Goal: Navigation & Orientation: Go to known website

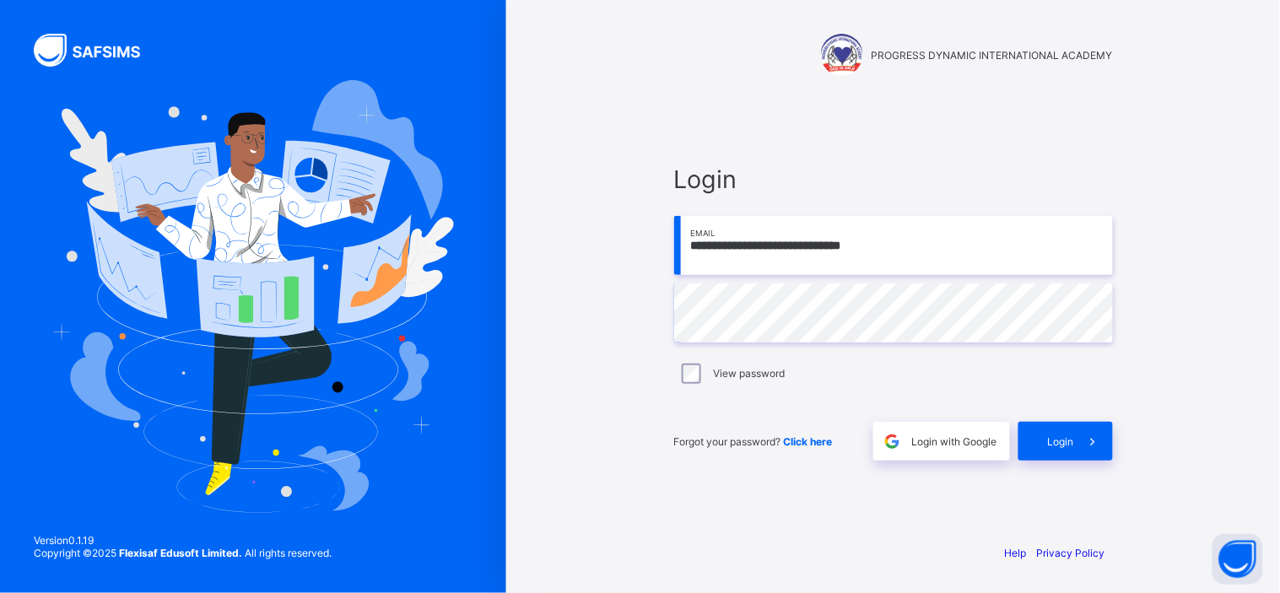
click at [703, 43] on div "PROGRESS DYNAMIC INTERNATIONAL ACADEMY" at bounding box center [893, 55] width 439 height 42
drag, startPoint x: 703, startPoint y: 43, endPoint x: 651, endPoint y: 60, distance: 55.0
click at [651, 60] on div "**********" at bounding box center [894, 296] width 506 height 593
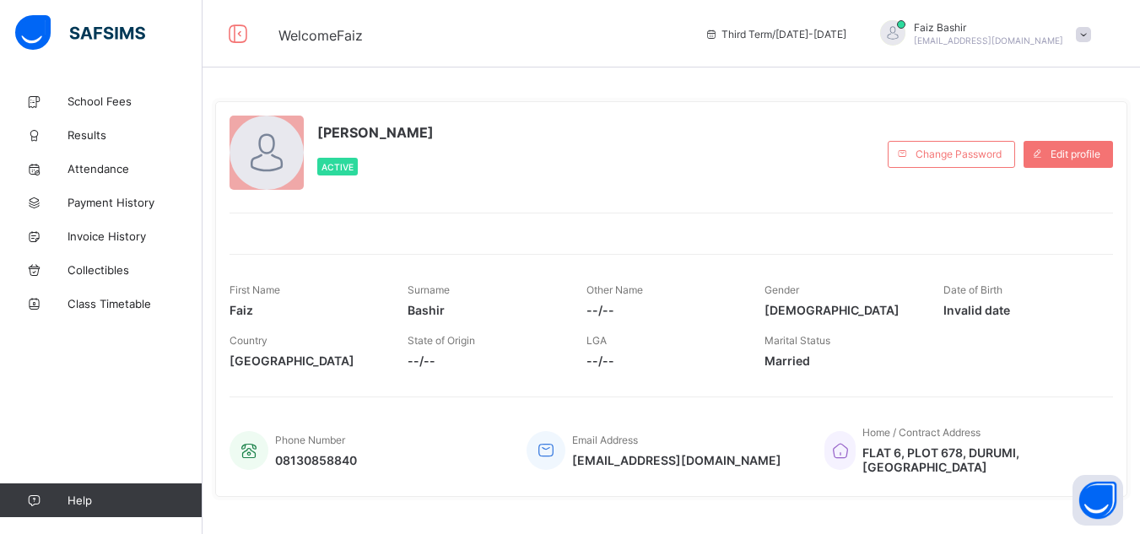
scroll to position [30, 0]
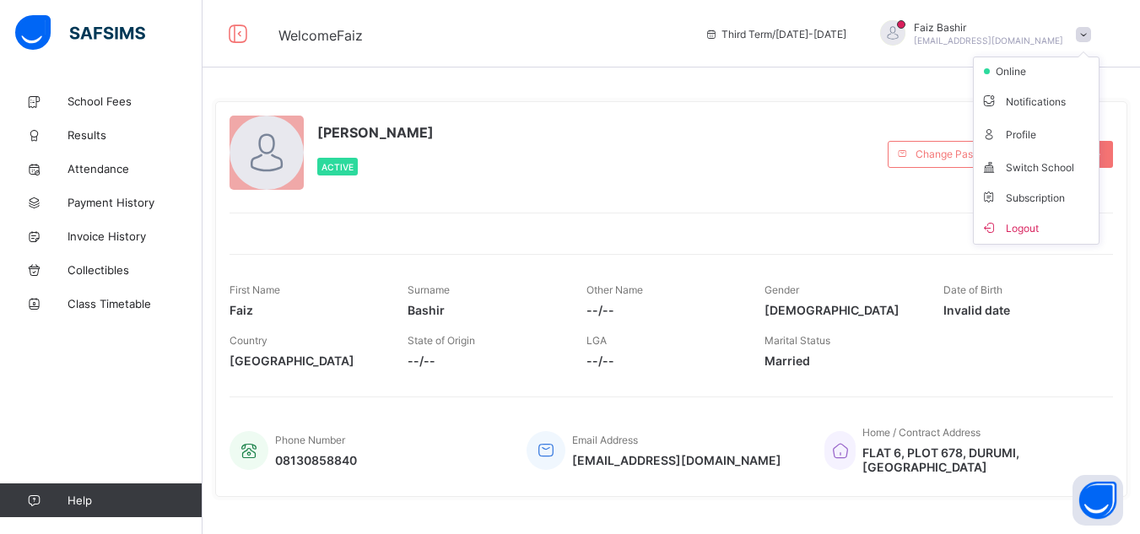
scroll to position [30, 0]
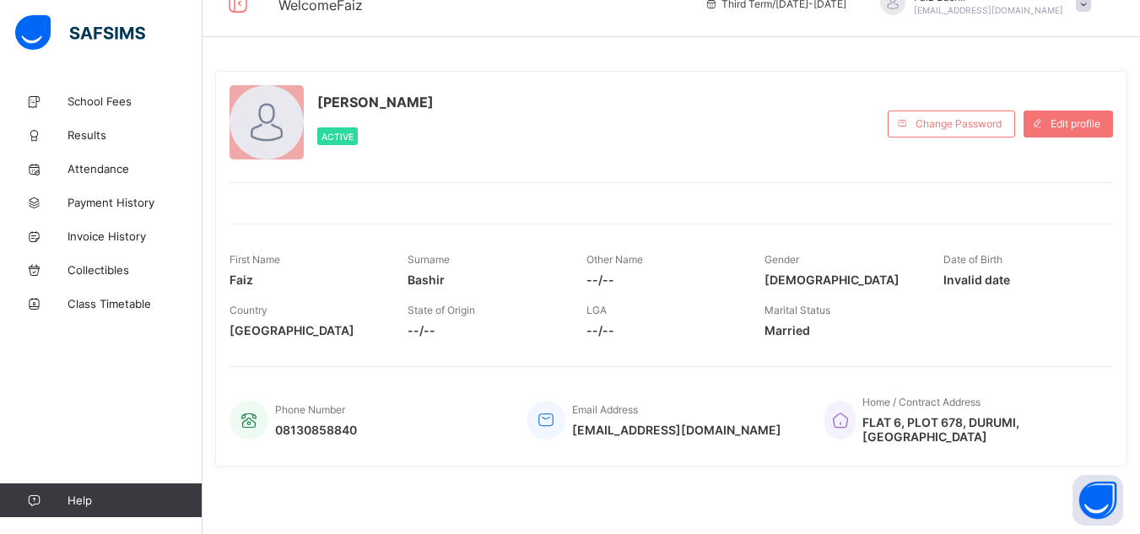
click at [651, 107] on div "Faiz Bashir Active" at bounding box center [555, 123] width 650 height 77
